Goal: Submit feedback/report problem

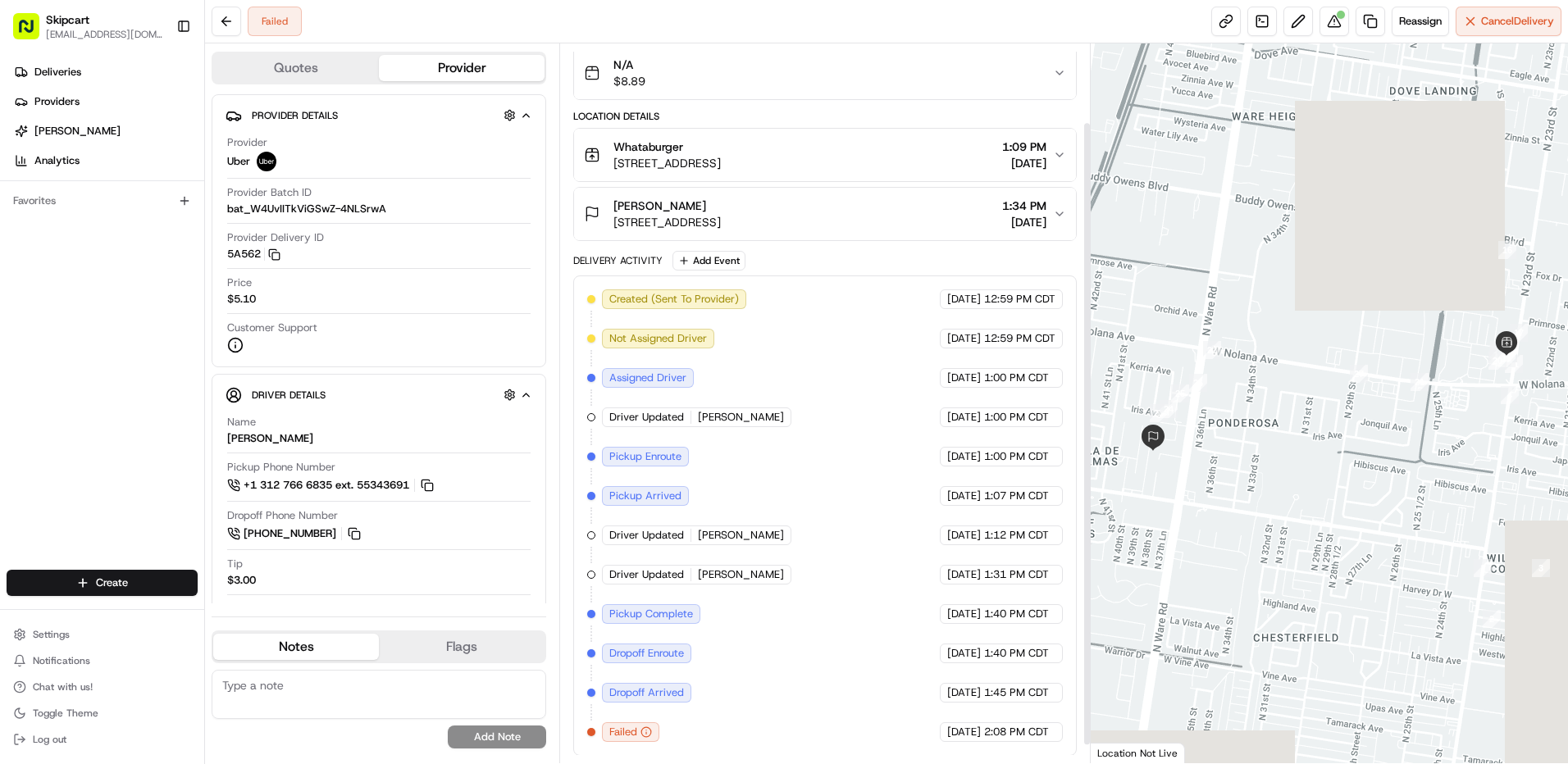
scroll to position [111, 0]
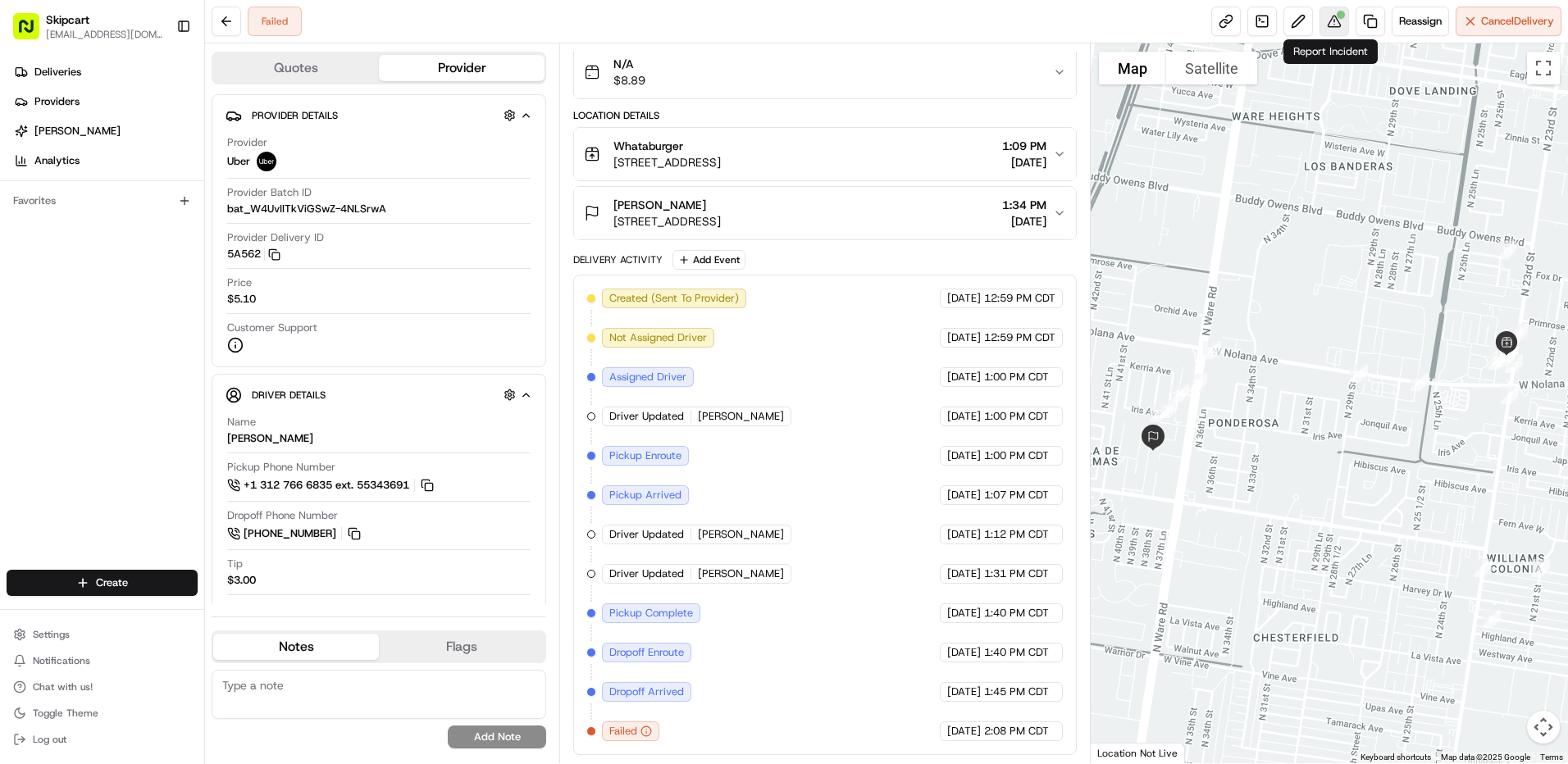
click at [1338, 32] on button at bounding box center [1334, 22] width 30 height 29
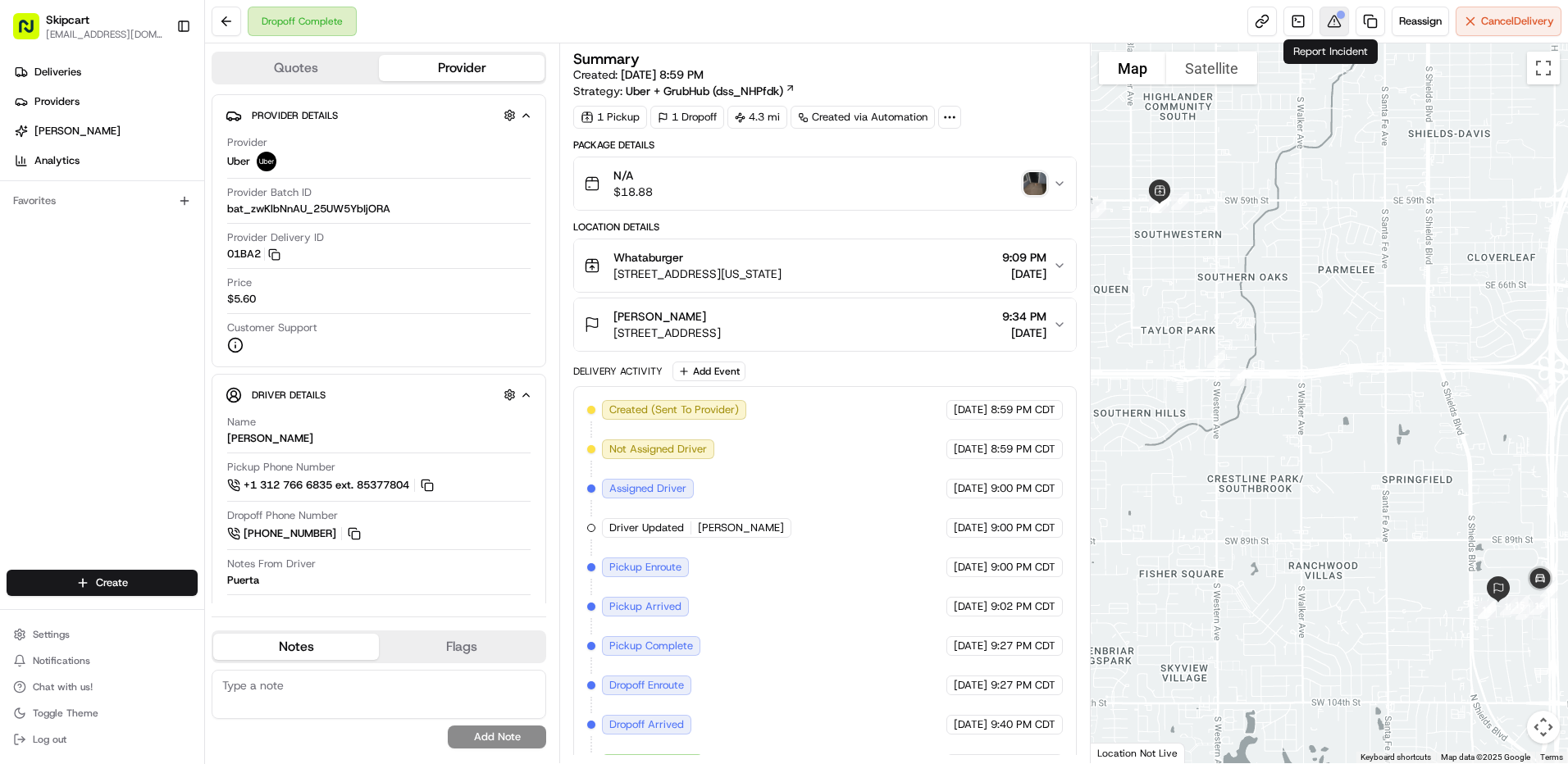
click at [1342, 23] on button at bounding box center [1334, 22] width 30 height 29
click at [1342, 32] on button at bounding box center [1334, 22] width 30 height 29
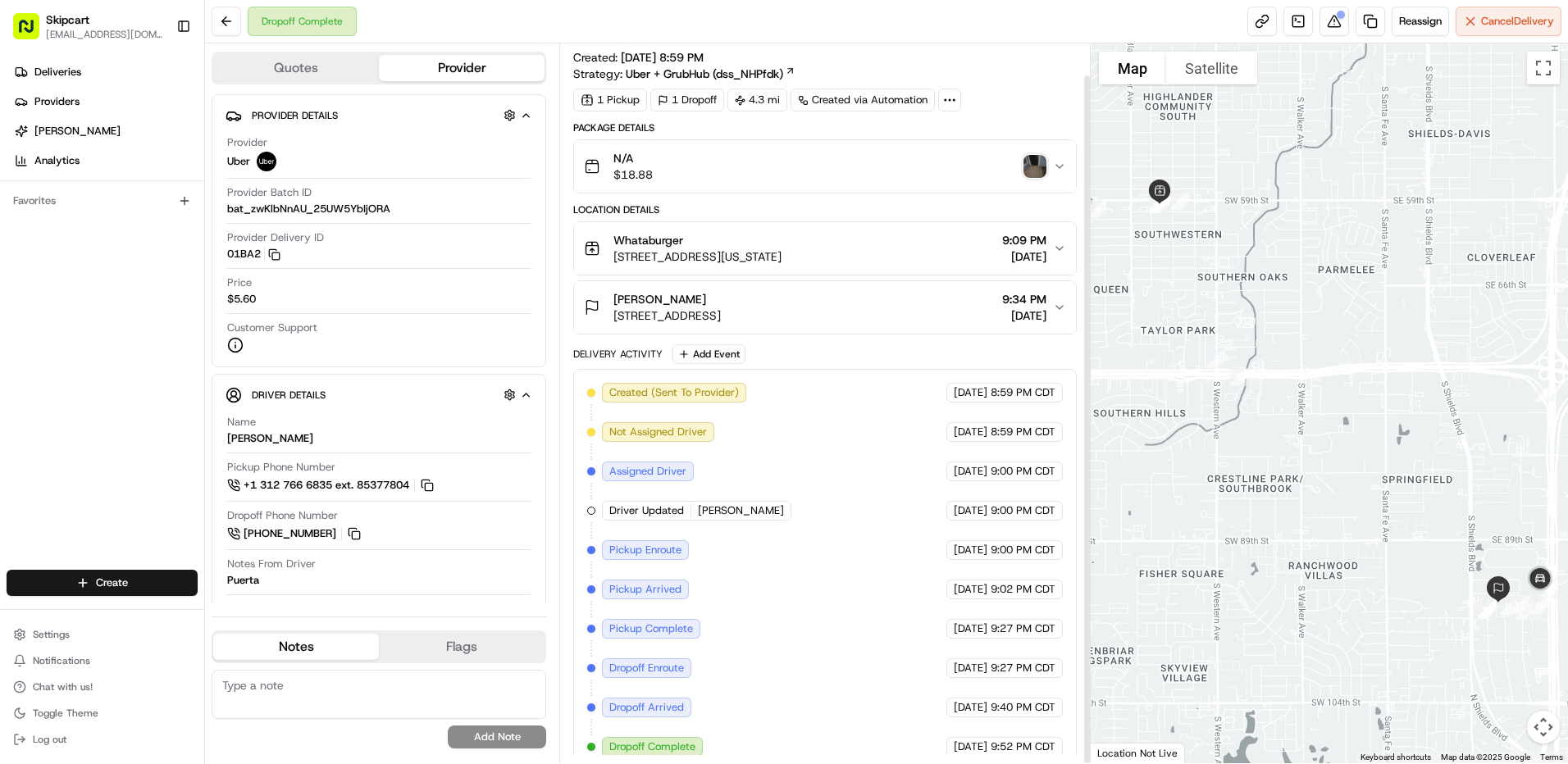
scroll to position [32, 0]
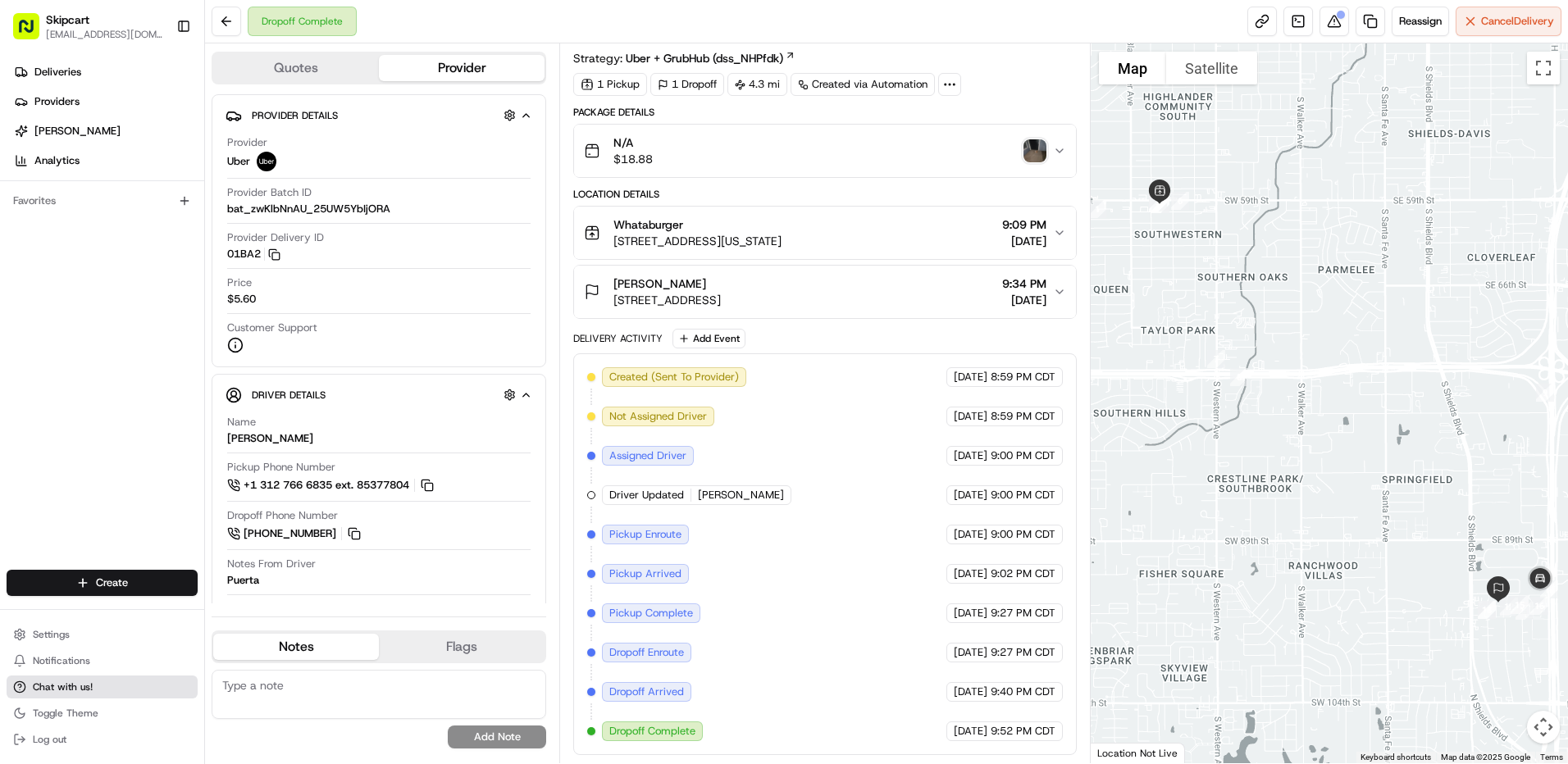
click at [87, 692] on span "Chat with us!" at bounding box center [62, 686] width 60 height 13
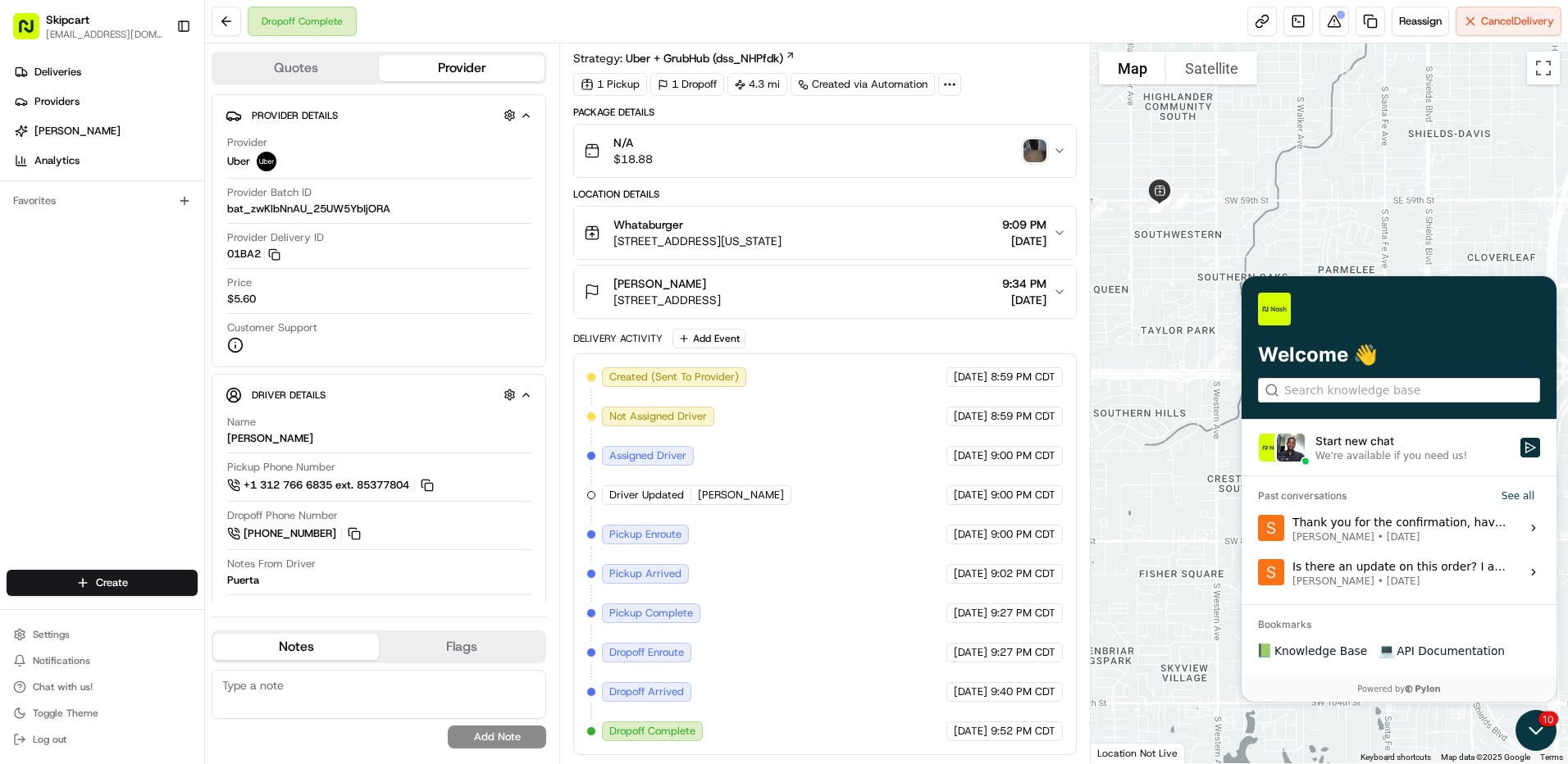
click at [1547, 737] on icon "Open customer support" at bounding box center [1536, 731] width 41 height 41
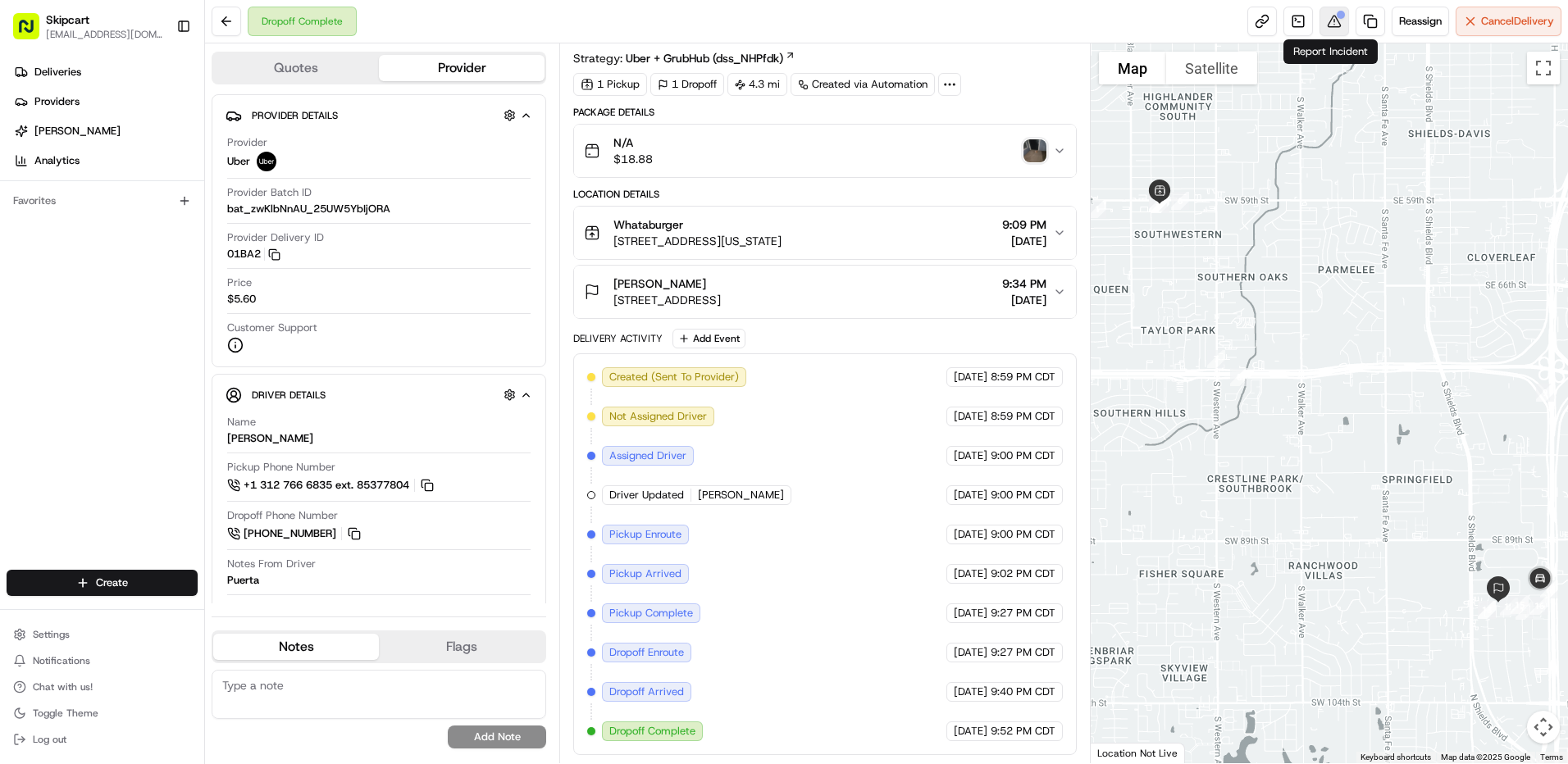
click at [1326, 21] on button at bounding box center [1334, 22] width 30 height 29
